Goal: Communication & Community: Answer question/provide support

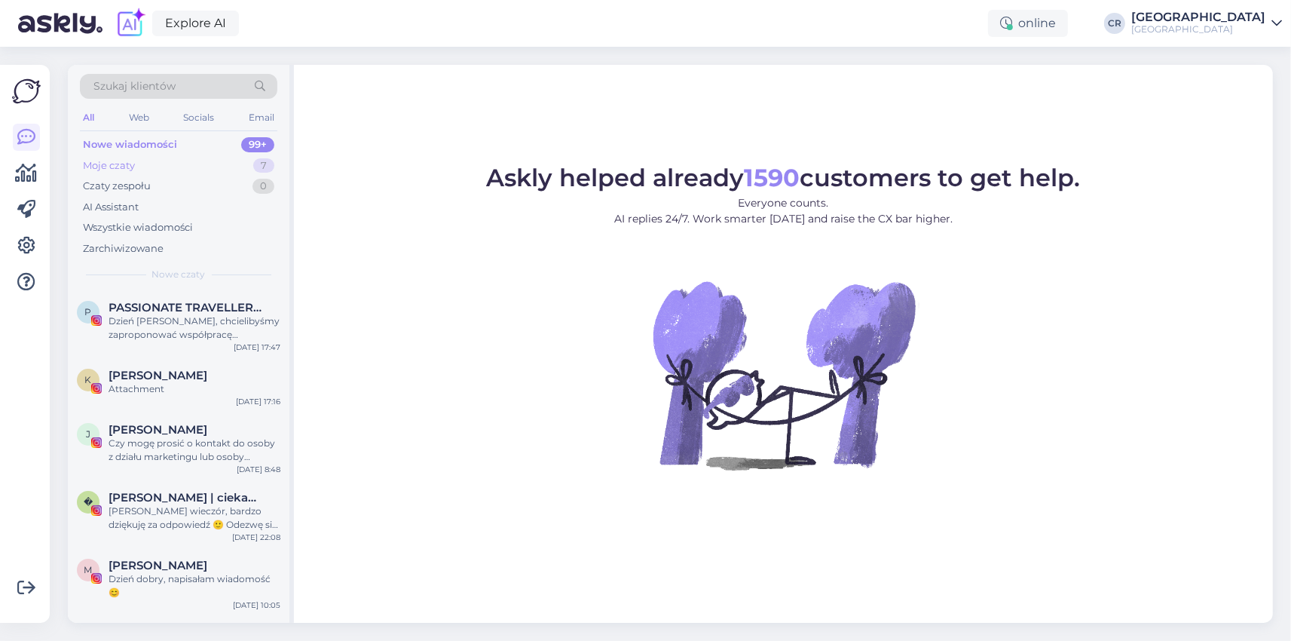
click at [105, 168] on div "Moje czaty" at bounding box center [109, 165] width 52 height 15
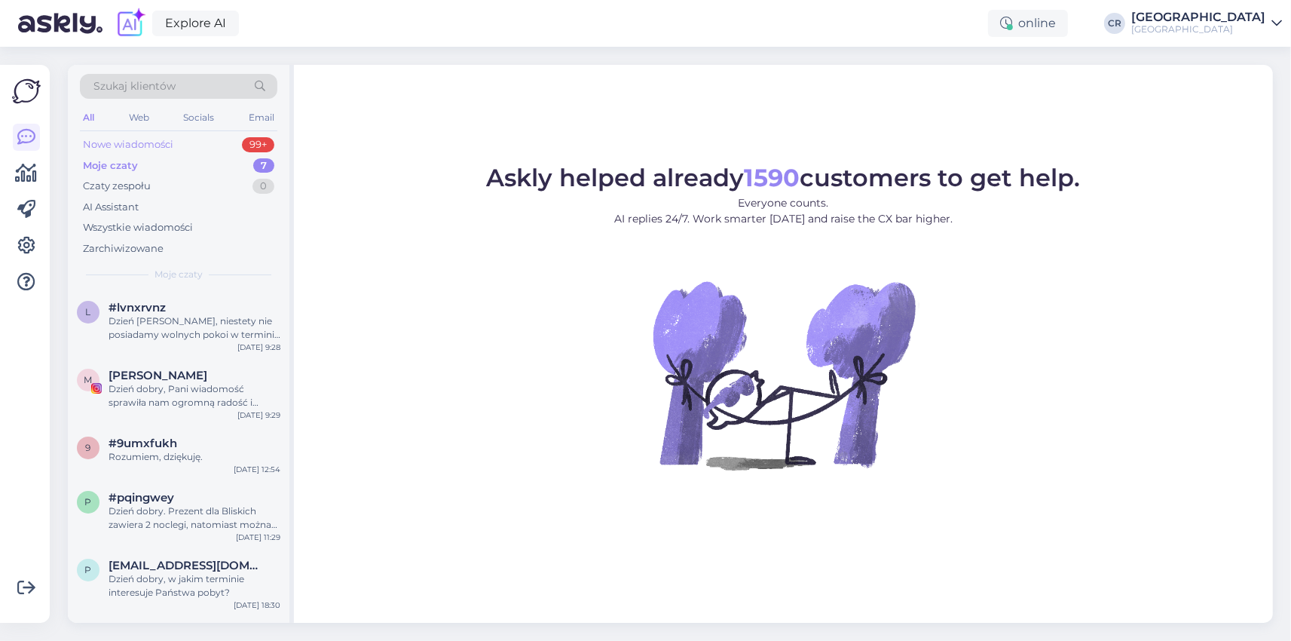
click at [105, 145] on div "Nowe wiadomości" at bounding box center [128, 144] width 90 height 15
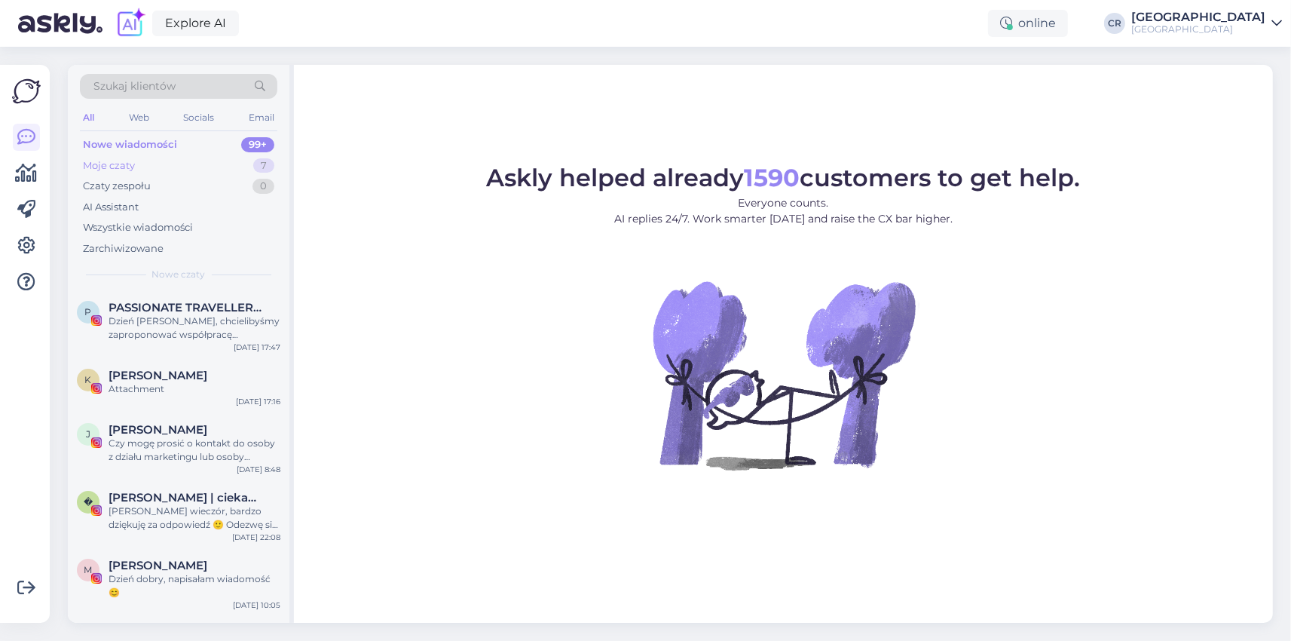
click at [110, 164] on div "Moje czaty" at bounding box center [109, 165] width 52 height 15
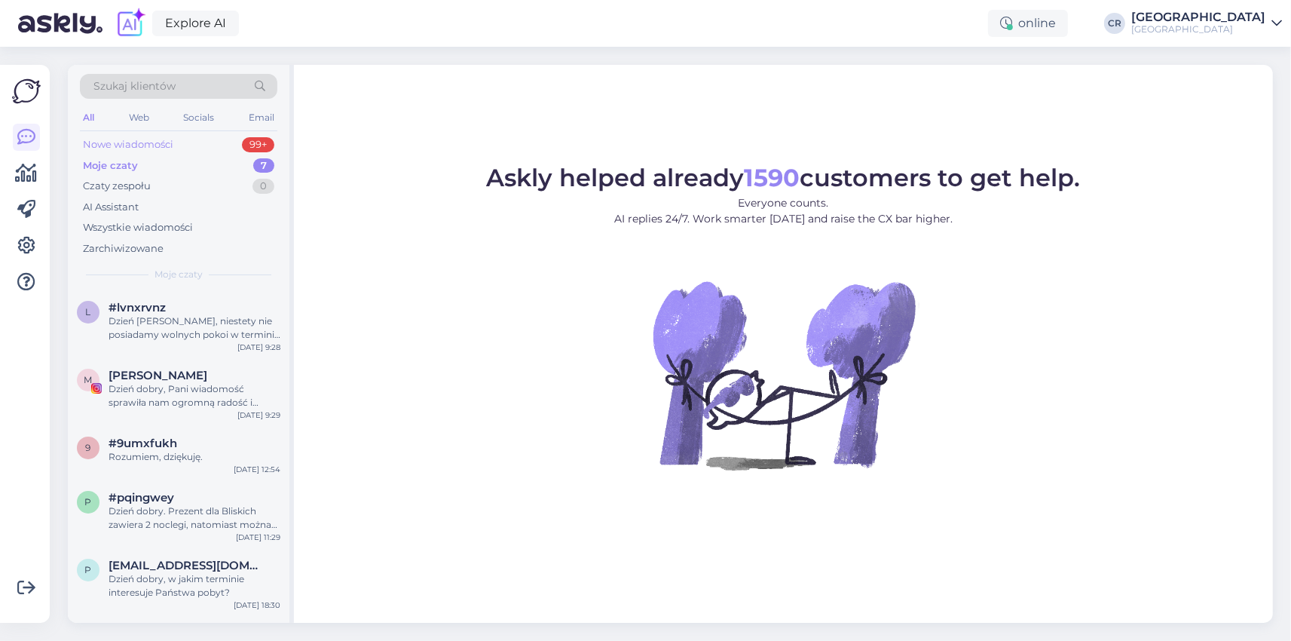
click at [137, 145] on div "Nowe wiadomości" at bounding box center [128, 144] width 90 height 15
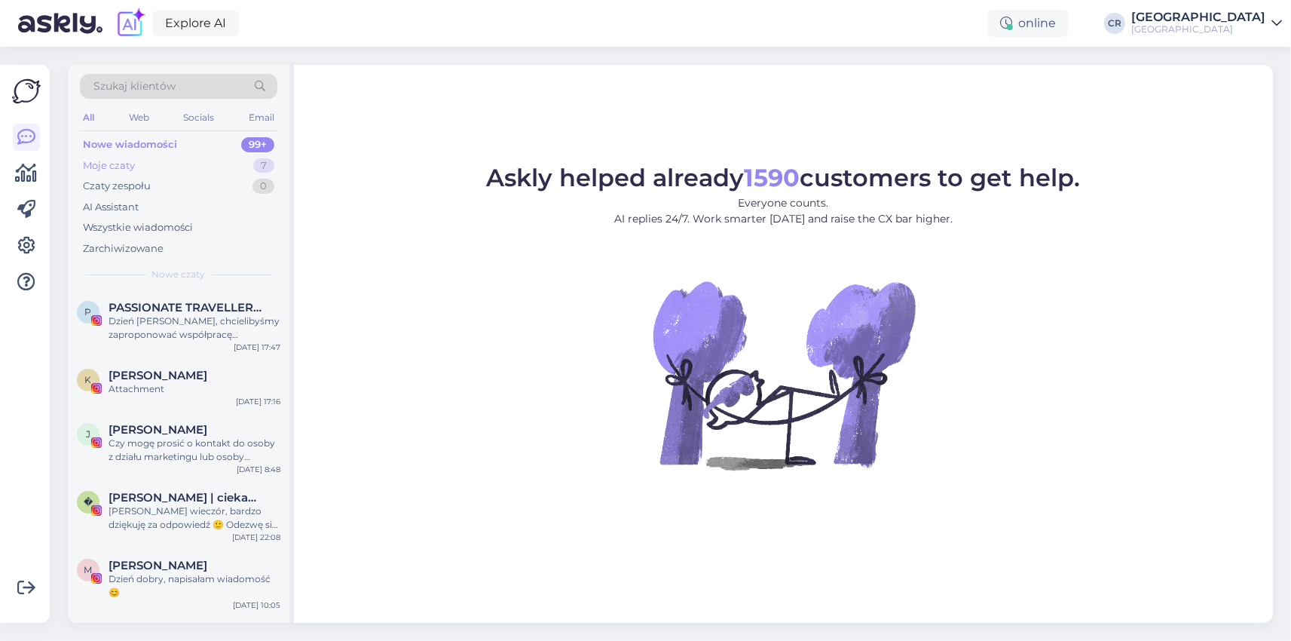
click at [130, 159] on div "Moje czaty" at bounding box center [109, 165] width 52 height 15
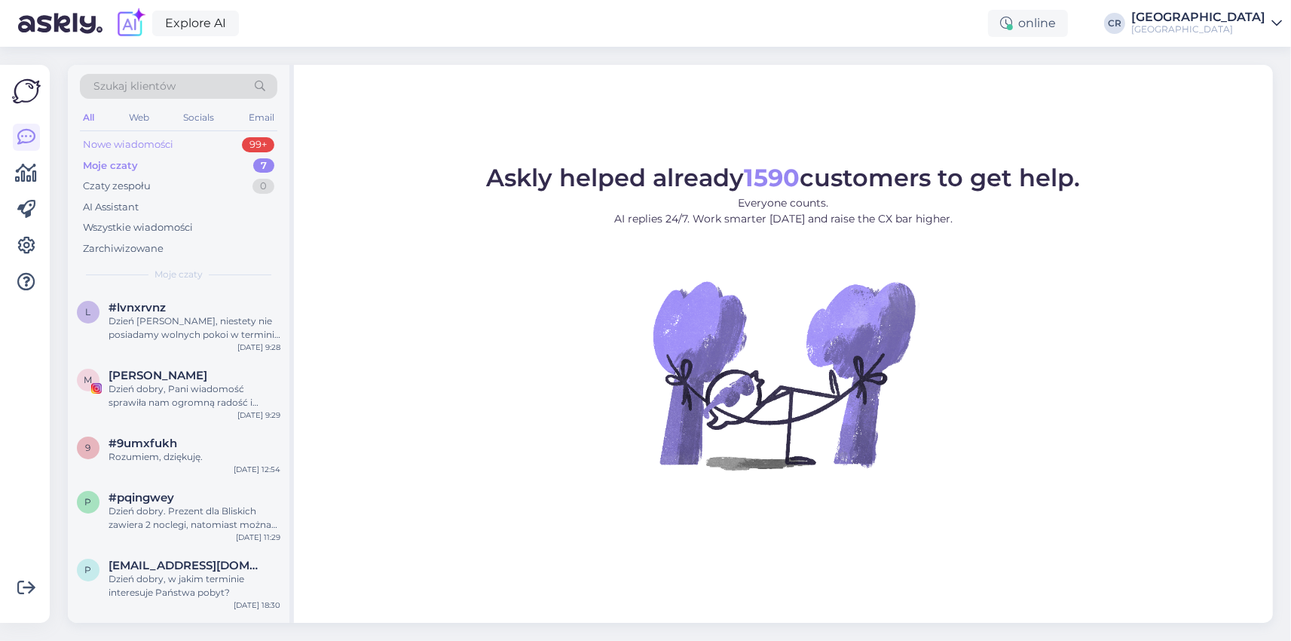
click at [148, 142] on div "Nowe wiadomości" at bounding box center [128, 144] width 90 height 15
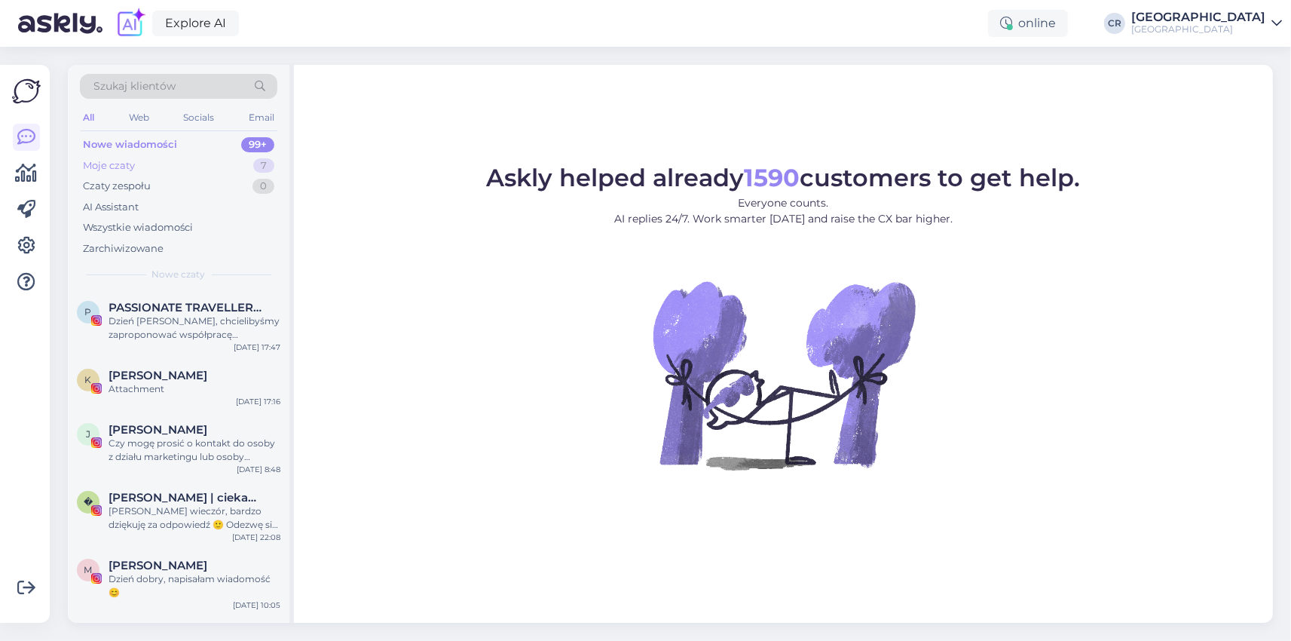
click at [121, 165] on div "Moje czaty" at bounding box center [109, 165] width 52 height 15
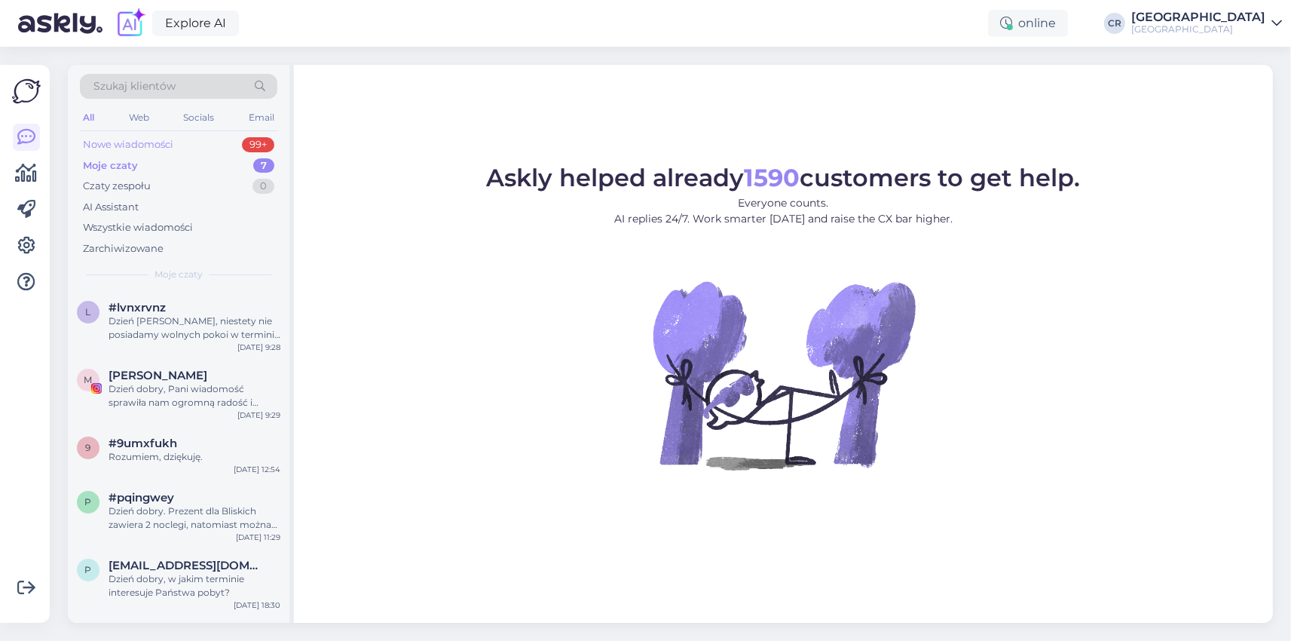
click at [121, 153] on div "Nowe wiadomości 99+" at bounding box center [178, 144] width 197 height 21
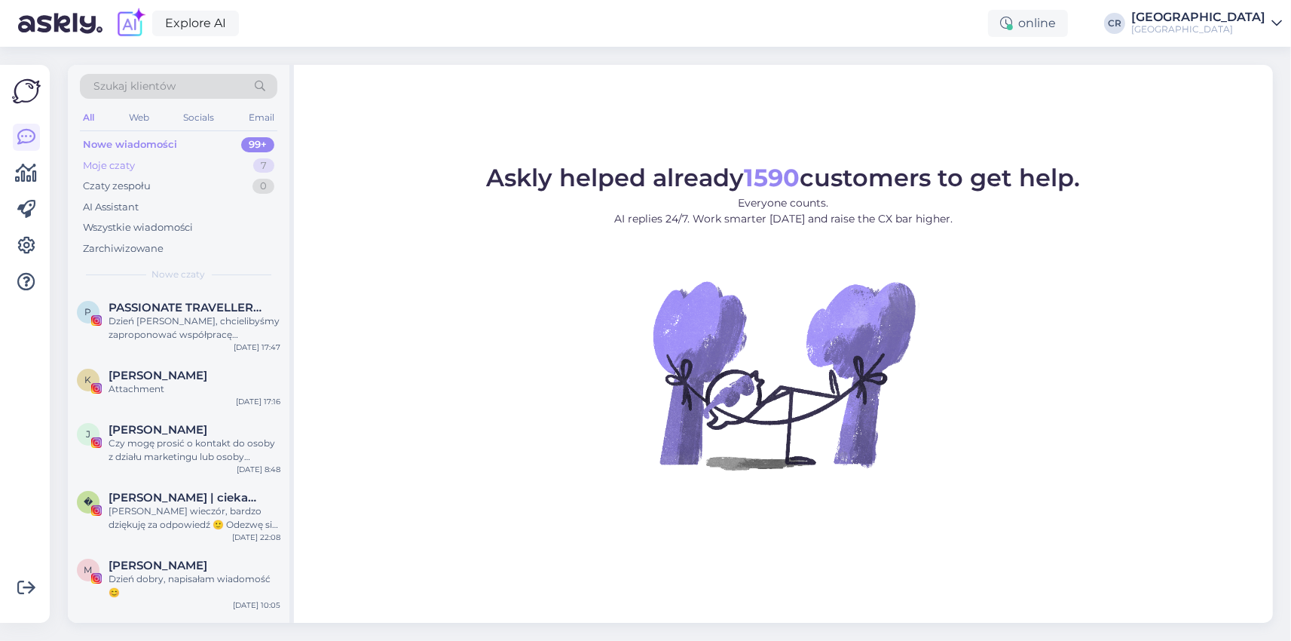
click at [101, 163] on div "Moje czaty" at bounding box center [109, 165] width 52 height 15
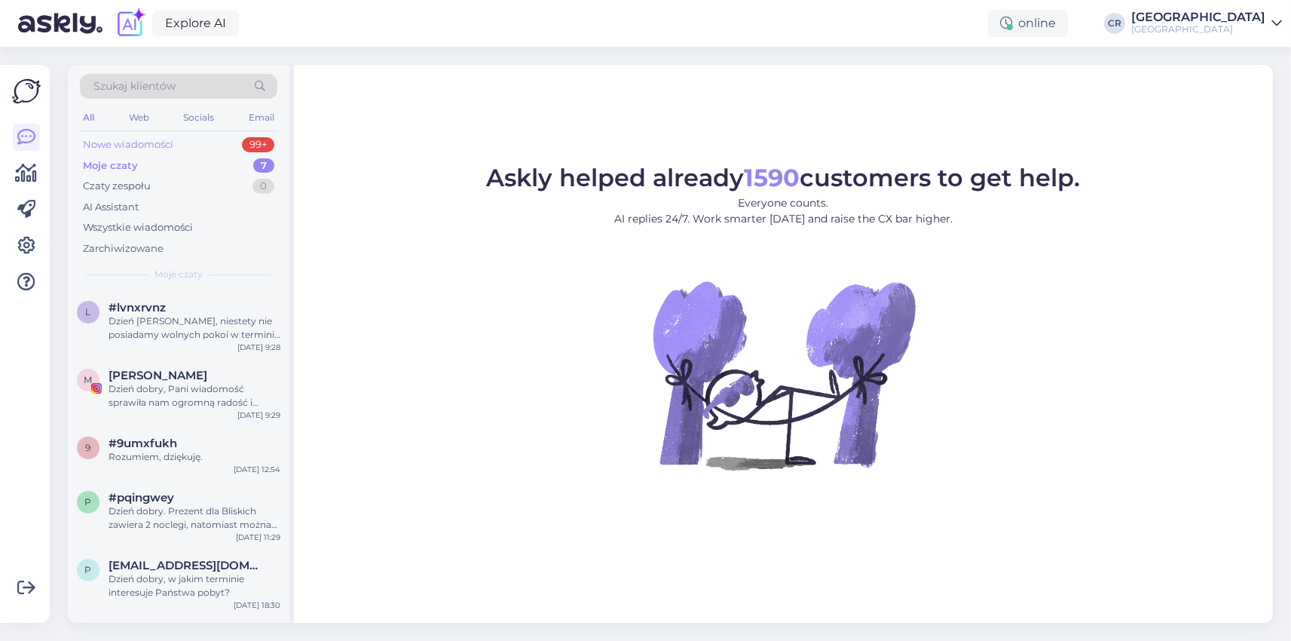
click at [107, 142] on div "Nowe wiadomości" at bounding box center [128, 144] width 90 height 15
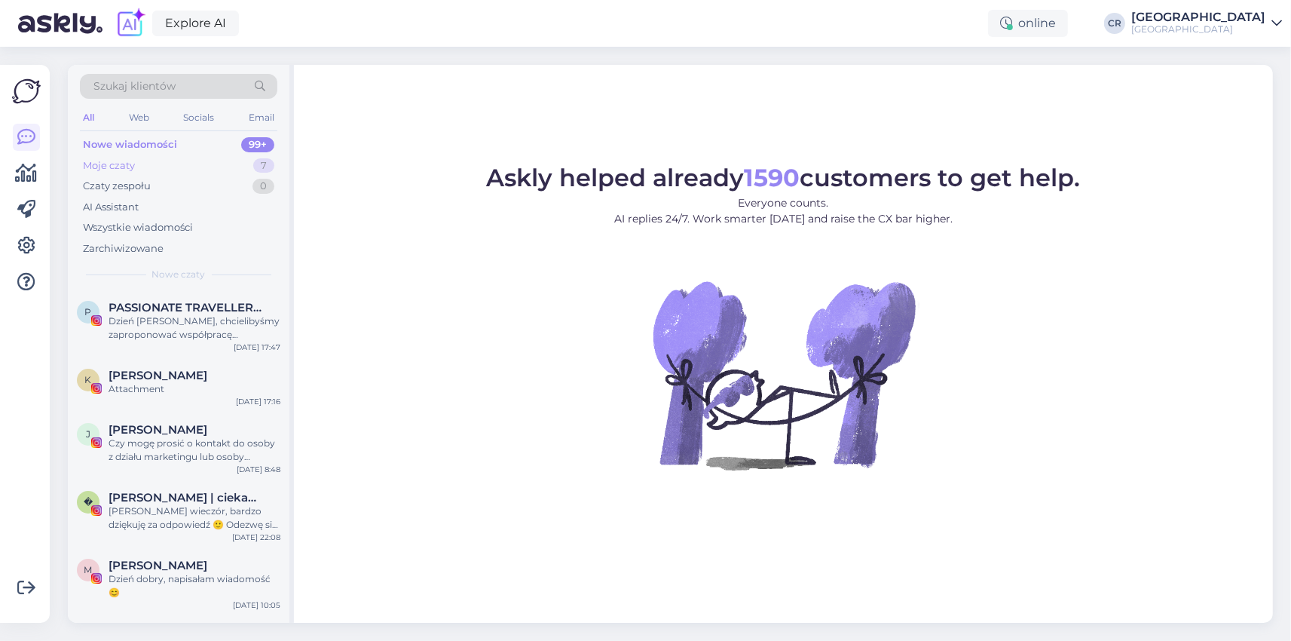
click at [125, 169] on div "Moje czaty" at bounding box center [109, 165] width 52 height 15
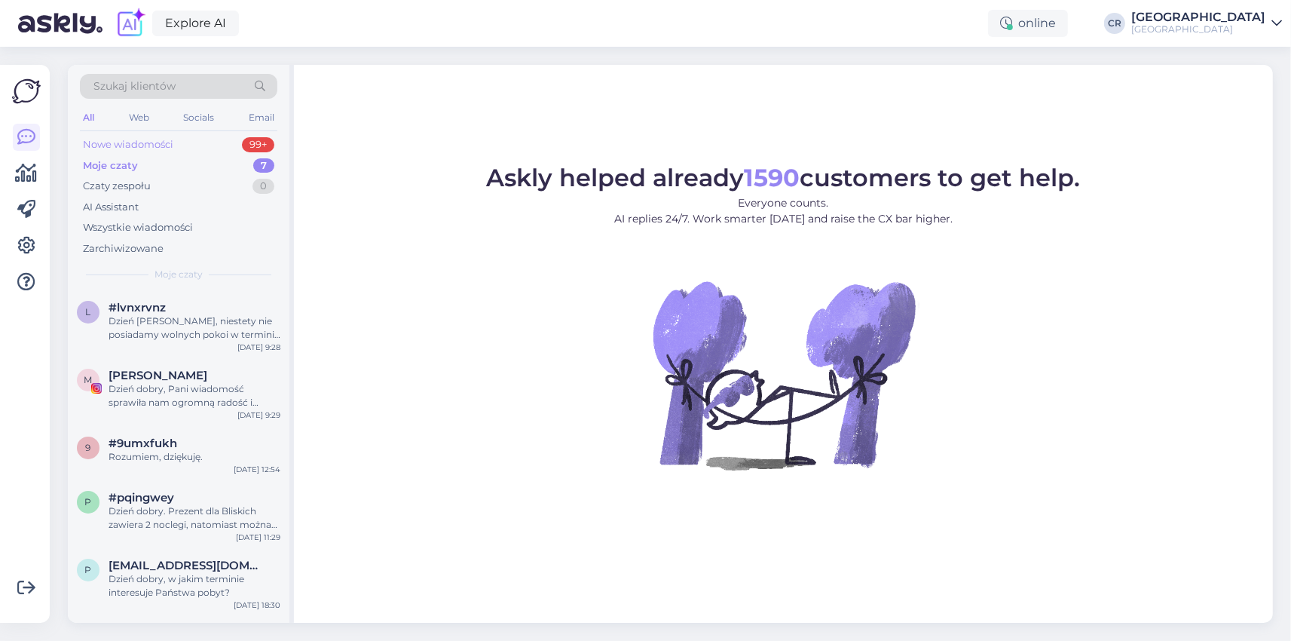
click at [141, 137] on div "Nowe wiadomości" at bounding box center [128, 144] width 90 height 15
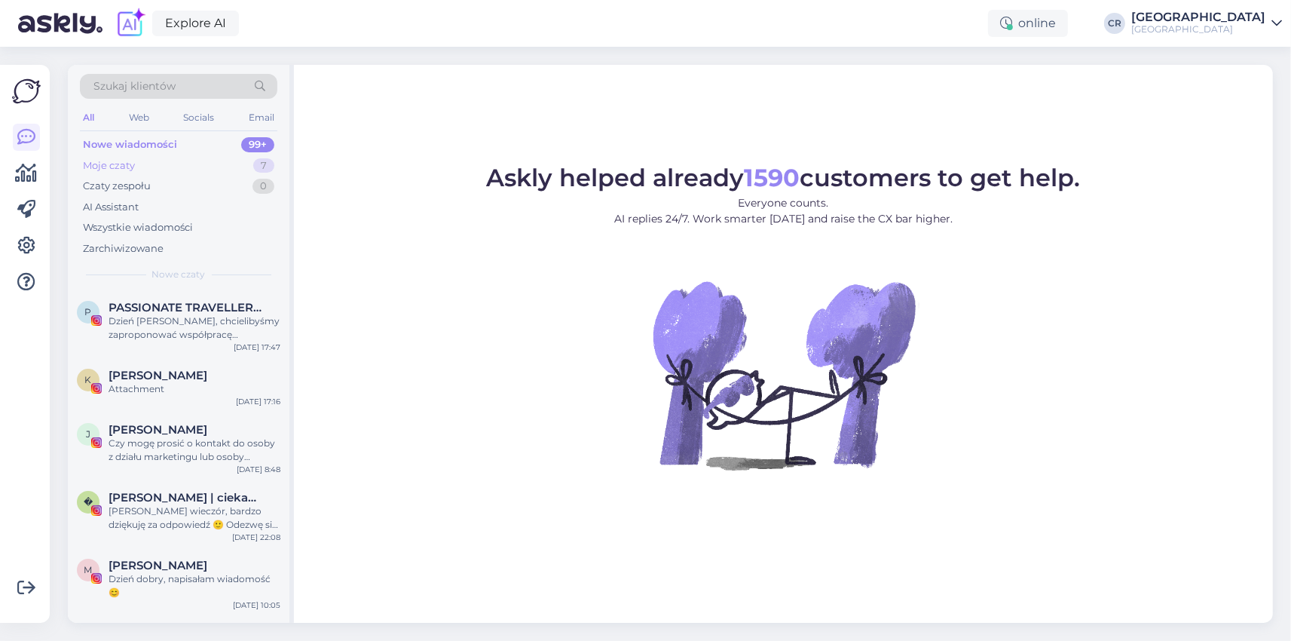
click at [117, 164] on div "Moje czaty" at bounding box center [109, 165] width 52 height 15
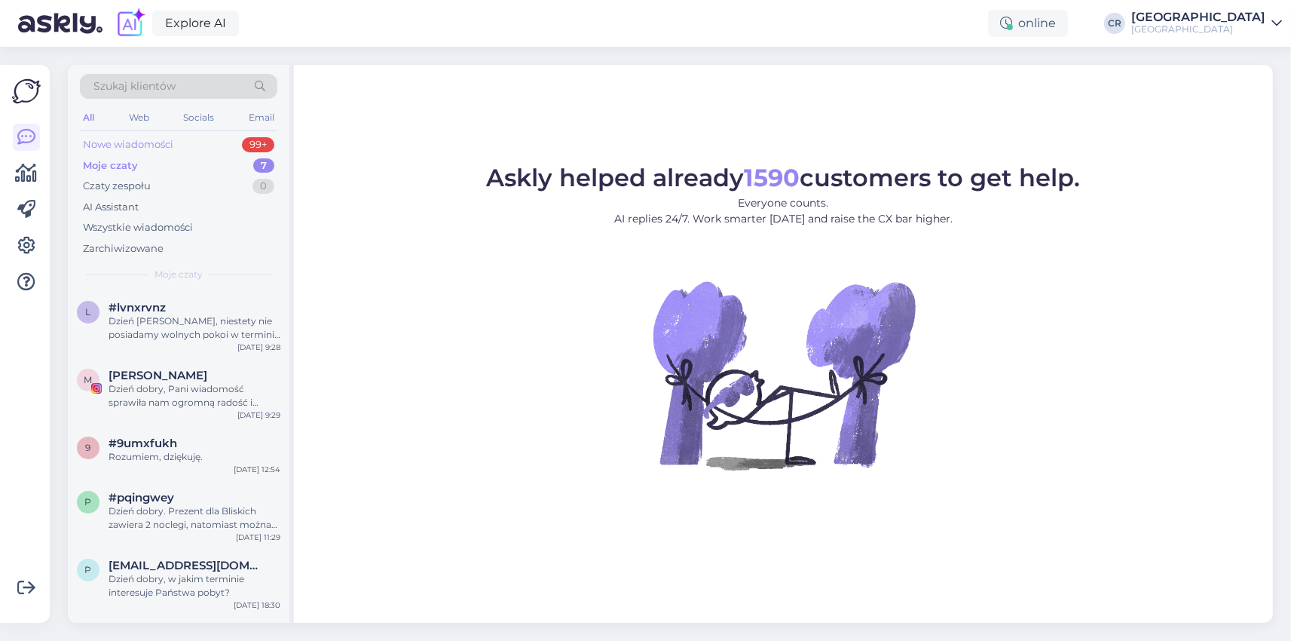
click at [145, 140] on div "Nowe wiadomości" at bounding box center [128, 144] width 90 height 15
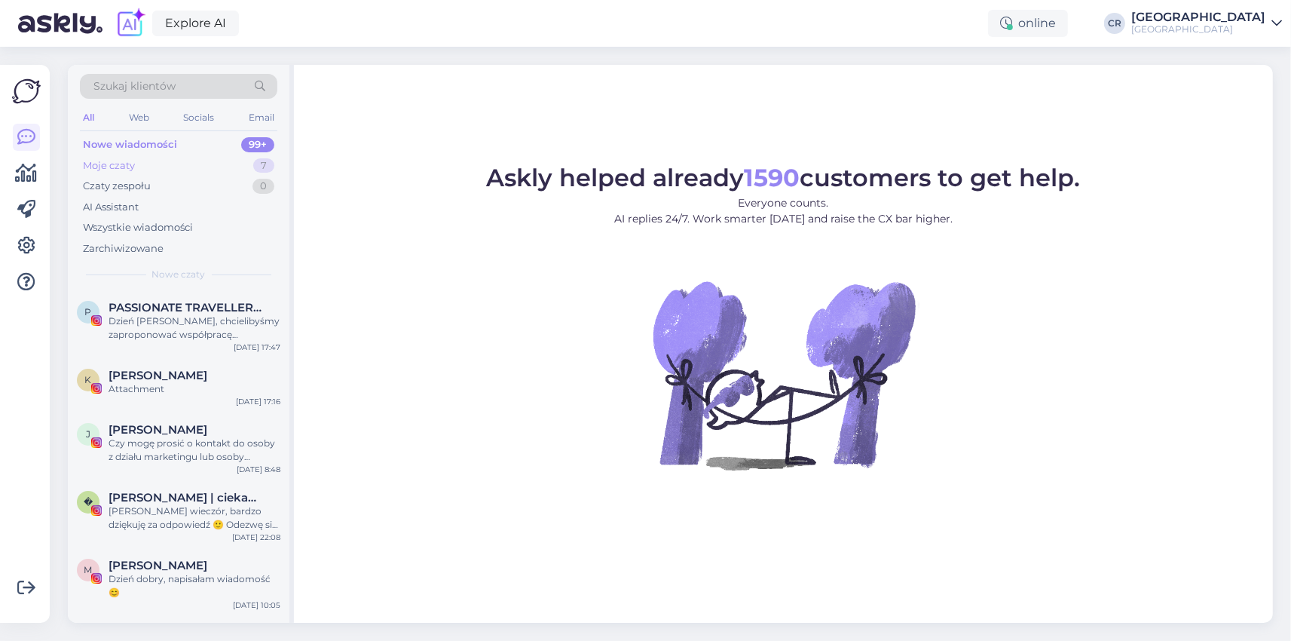
click at [134, 161] on div "Moje czaty" at bounding box center [109, 165] width 52 height 15
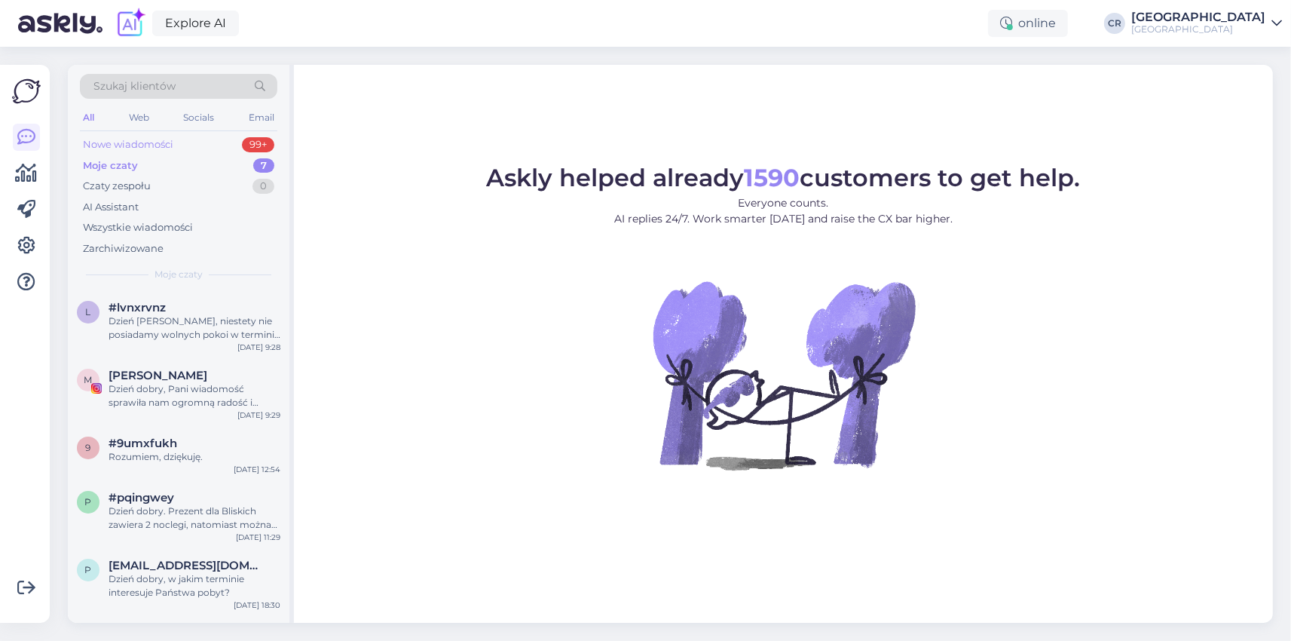
click at [133, 145] on div "Nowe wiadomości" at bounding box center [128, 144] width 90 height 15
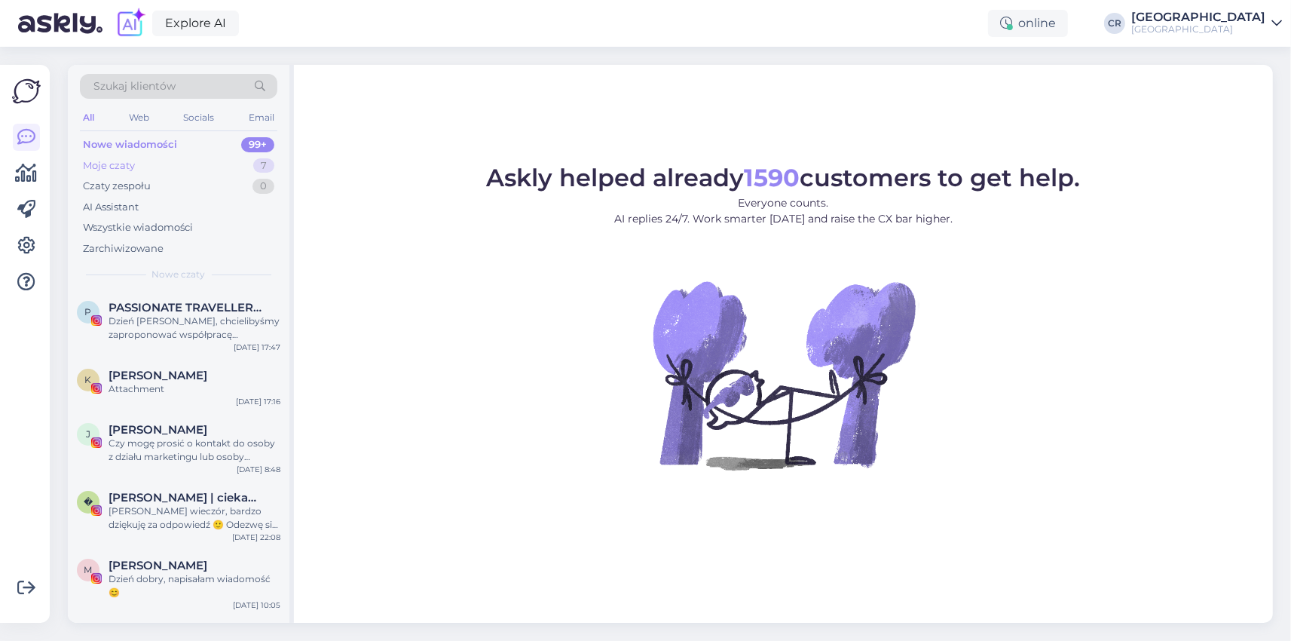
click at [127, 158] on div "Moje czaty" at bounding box center [109, 165] width 52 height 15
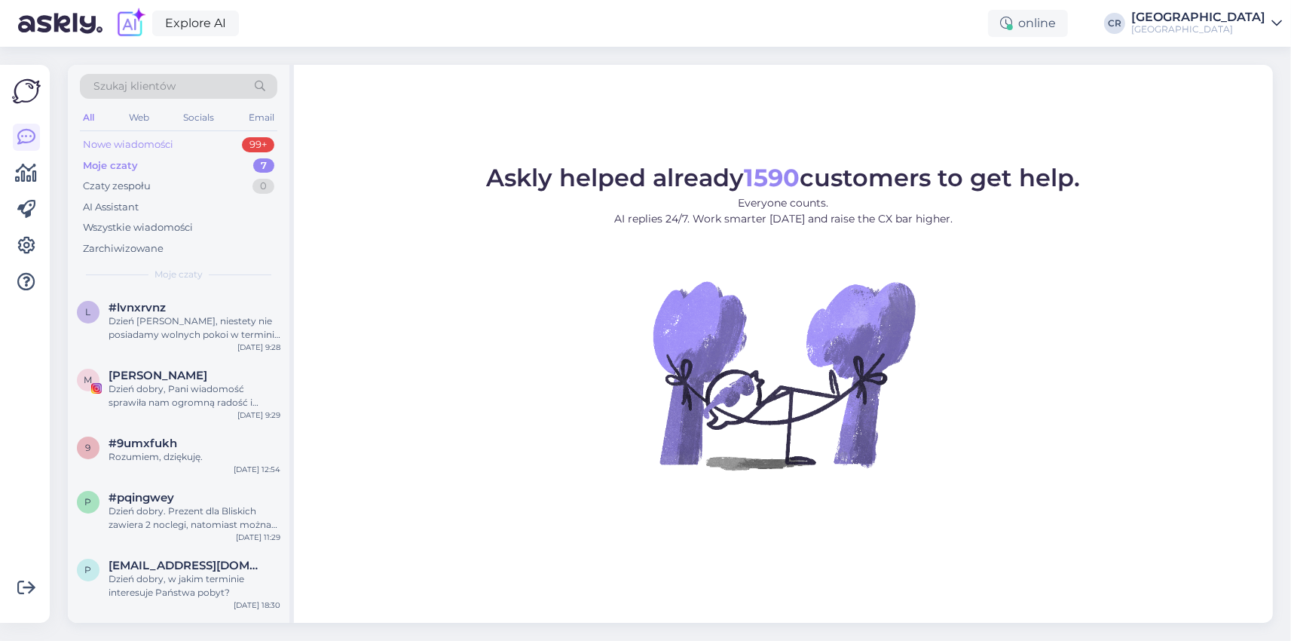
click at [129, 145] on div "Nowe wiadomości" at bounding box center [128, 144] width 90 height 15
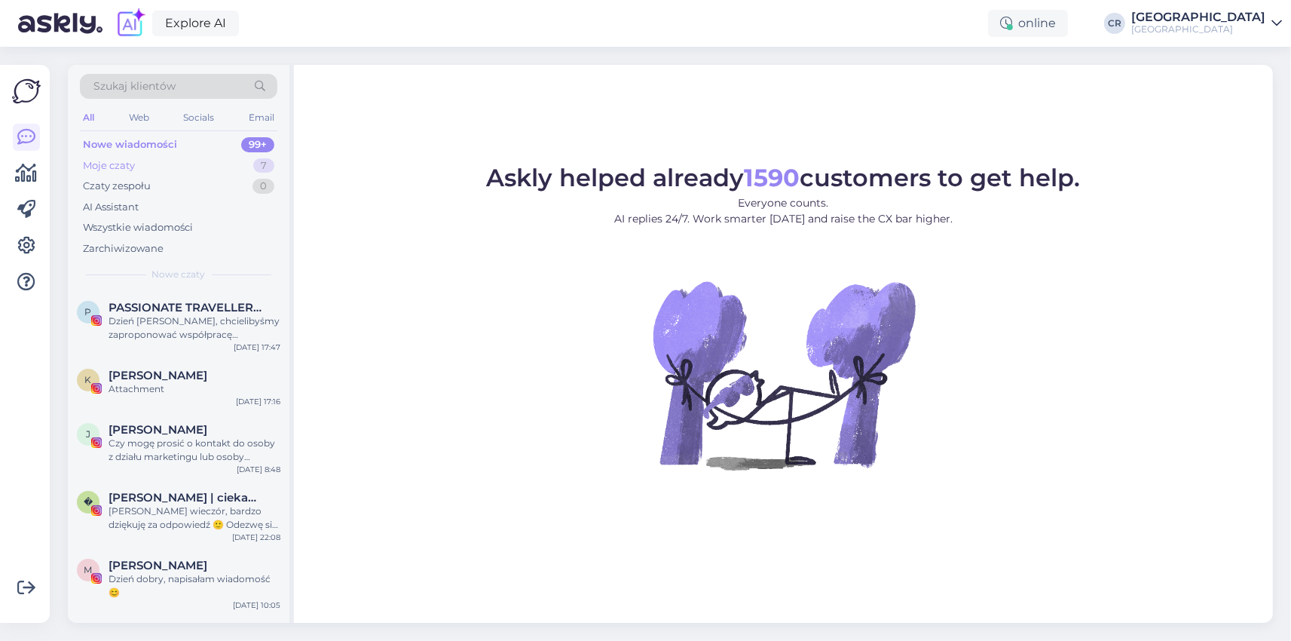
click at [110, 165] on div "Moje czaty" at bounding box center [109, 165] width 52 height 15
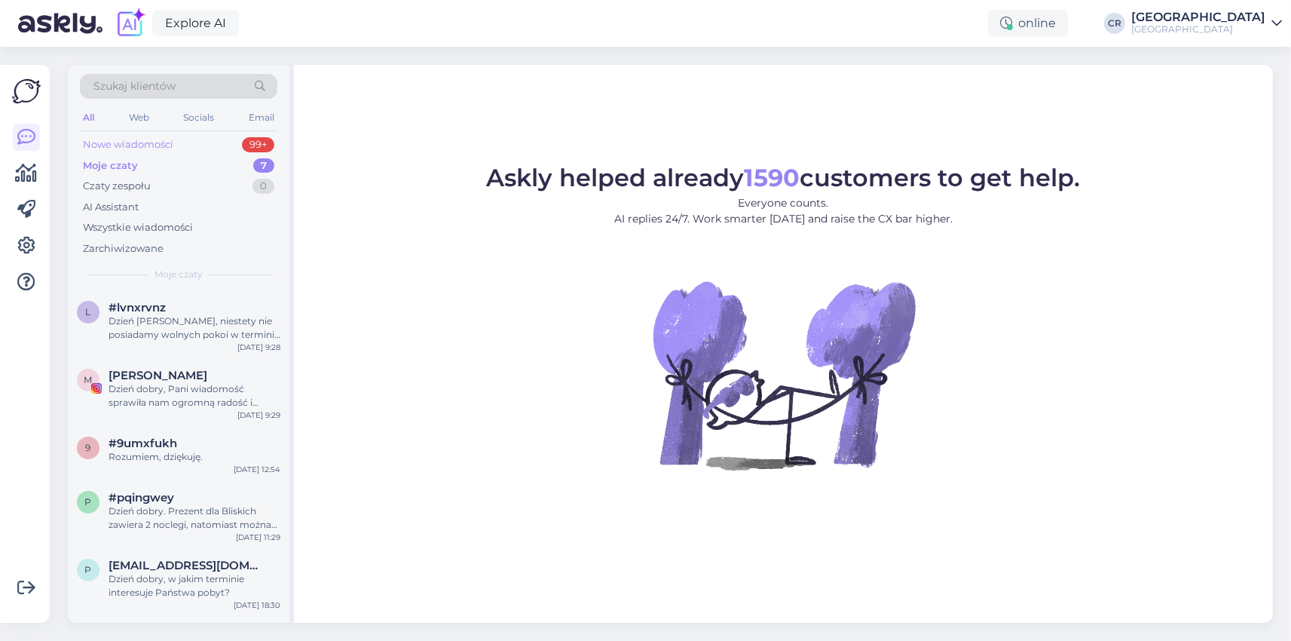
click at [107, 146] on div "Nowe wiadomości" at bounding box center [128, 144] width 90 height 15
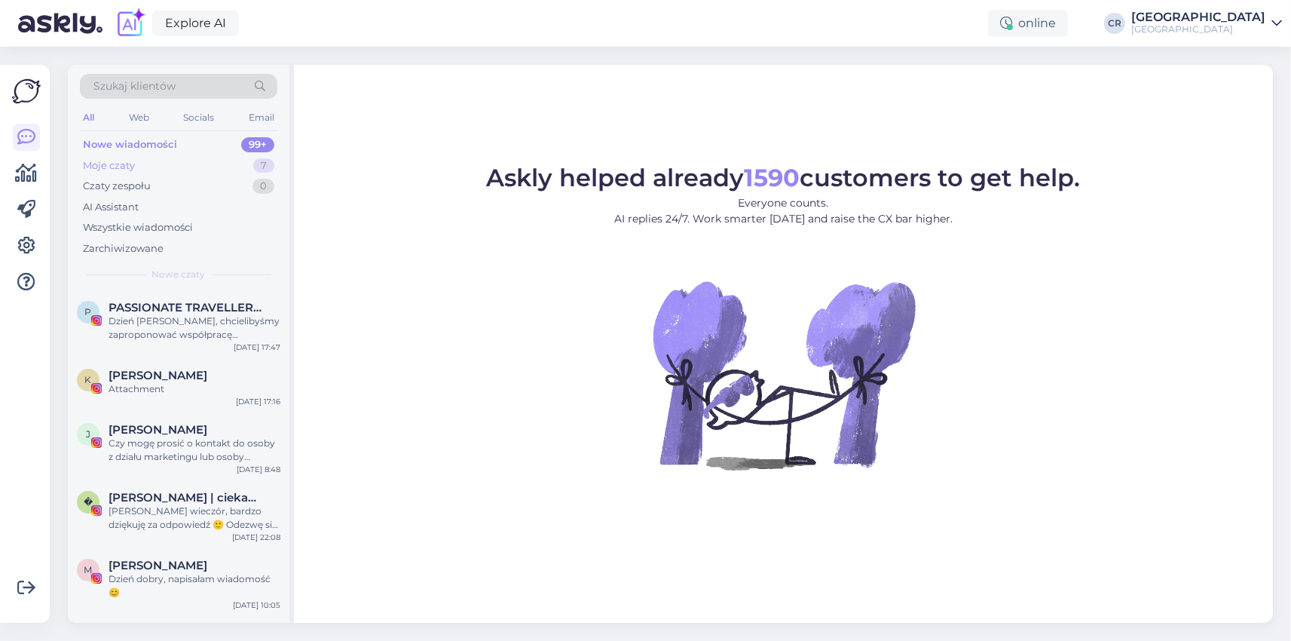
click at [133, 167] on div "Moje czaty" at bounding box center [109, 165] width 52 height 15
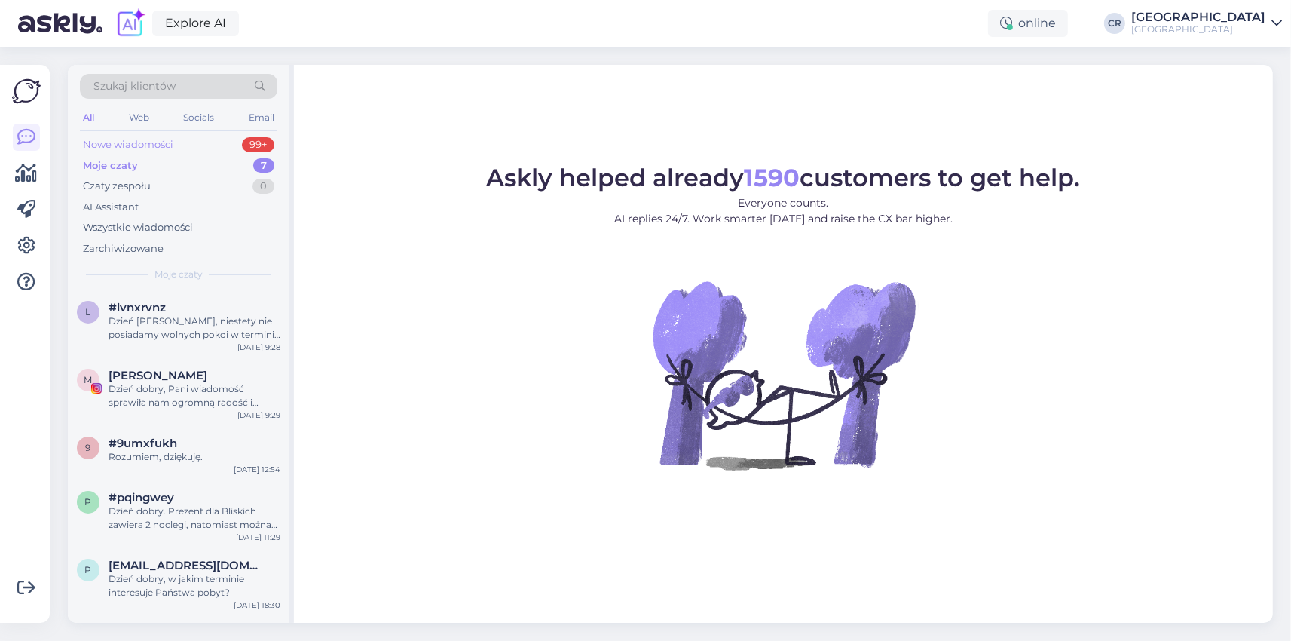
click at [132, 148] on div "Nowe wiadomości" at bounding box center [128, 144] width 90 height 15
